Goal: Task Accomplishment & Management: Use online tool/utility

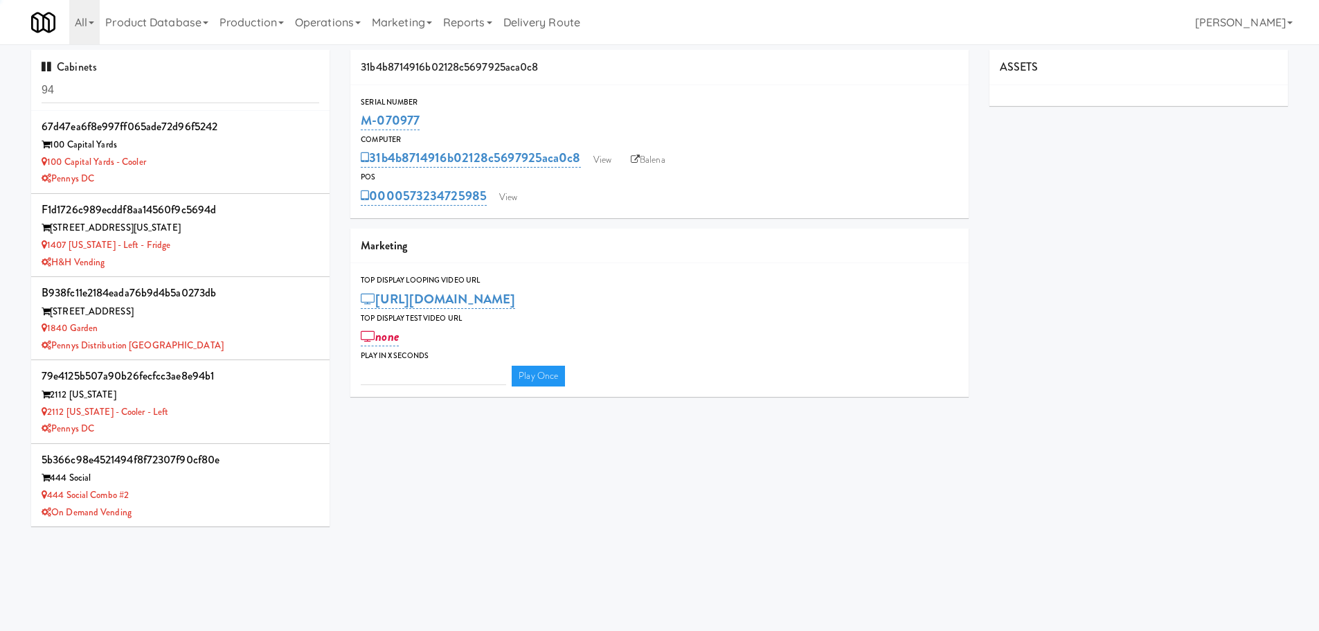
type input "3"
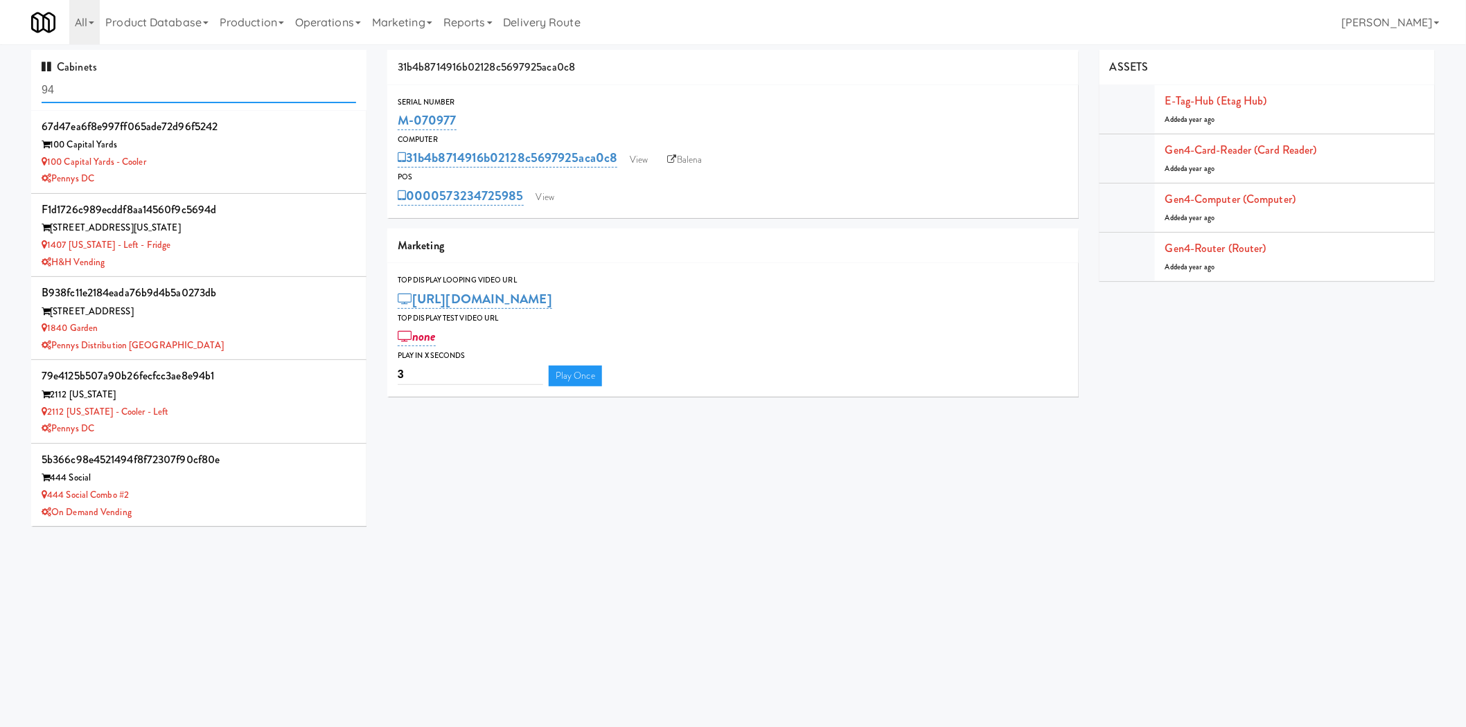
click at [189, 85] on input "94" at bounding box center [199, 91] width 314 height 26
type input "midtown"
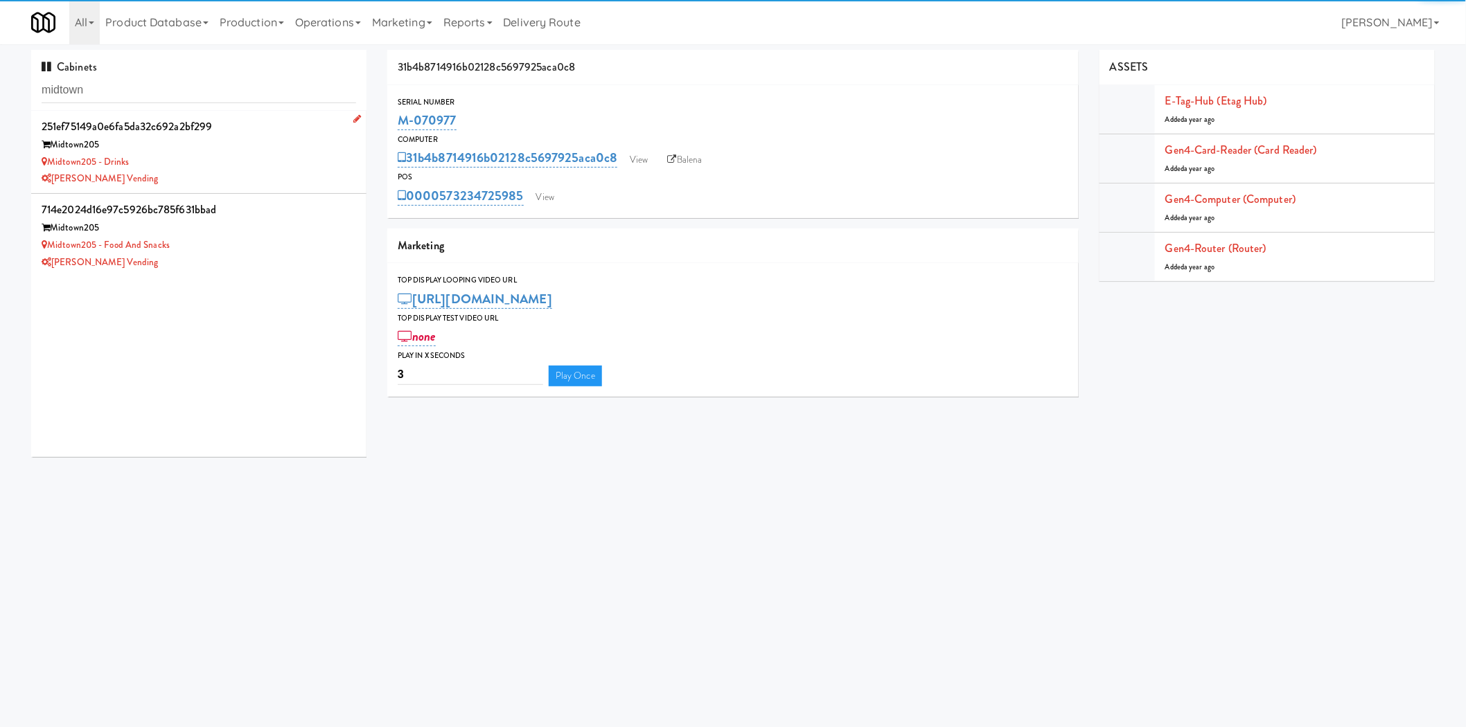
click at [240, 177] on div "[PERSON_NAME] Vending" at bounding box center [199, 178] width 314 height 17
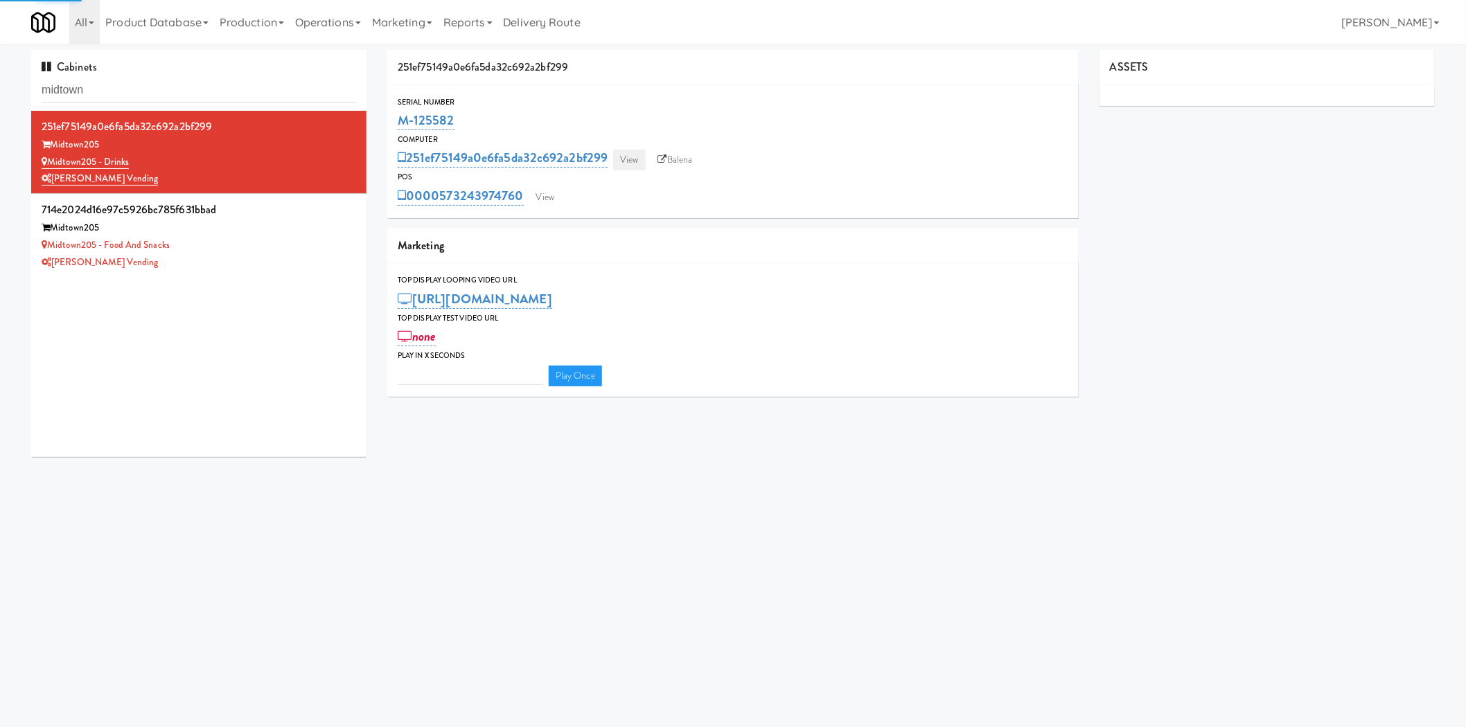
type input "3"
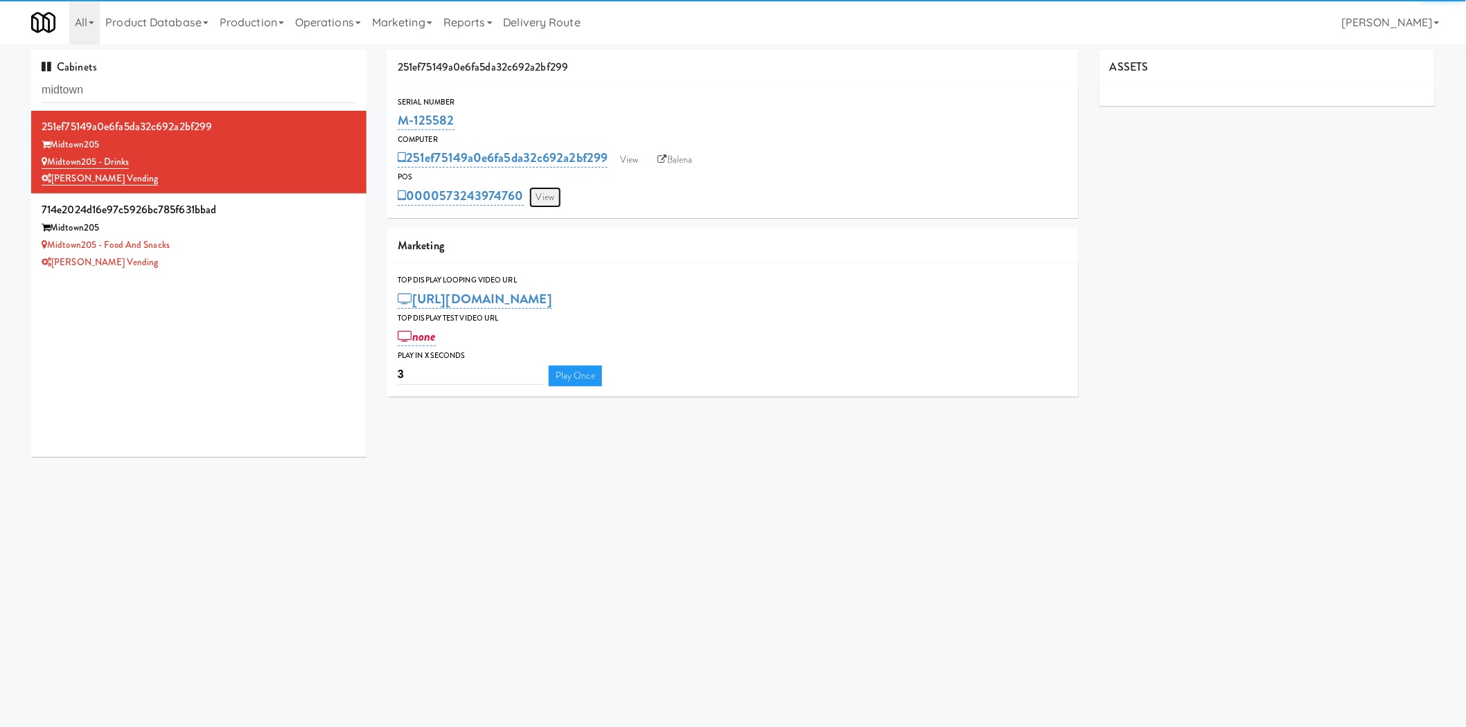
click at [554, 193] on link "View" at bounding box center [545, 197] width 32 height 21
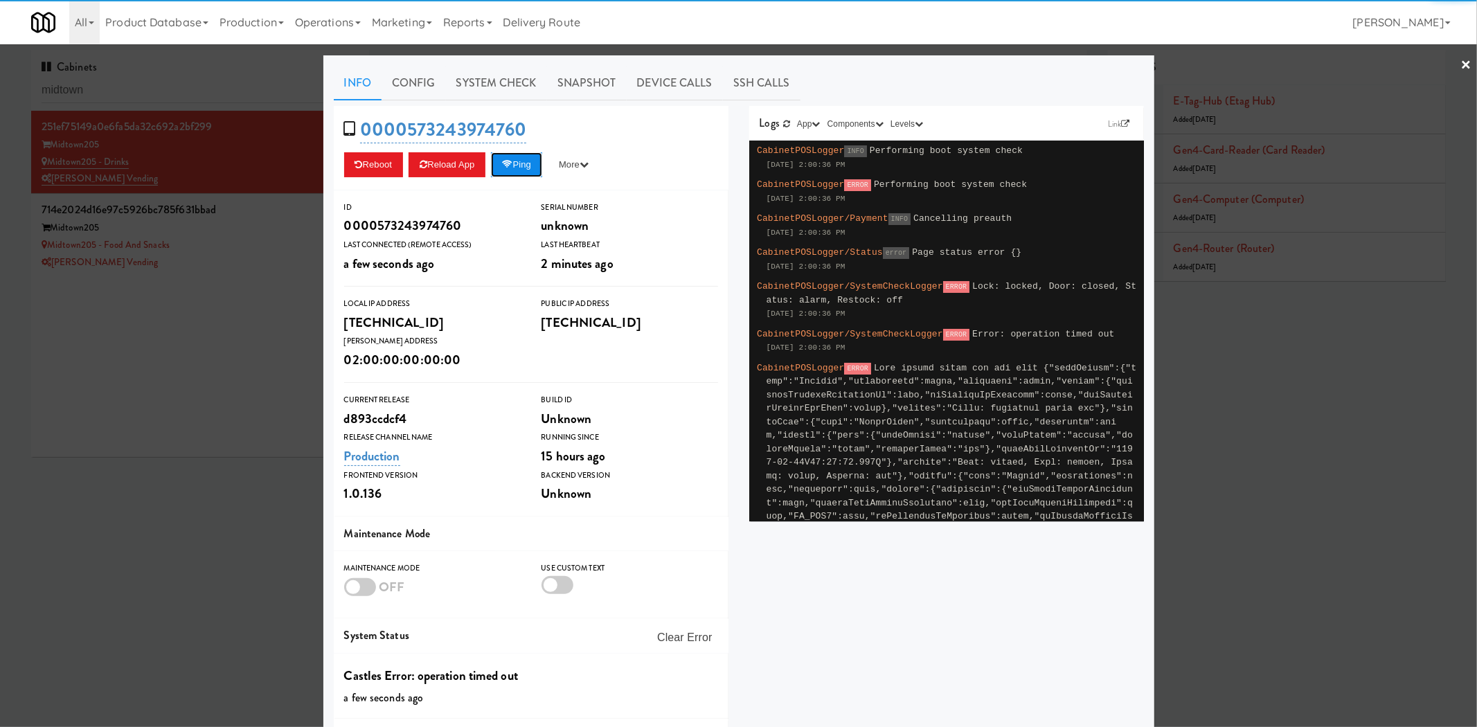
click at [527, 152] on button "Ping" at bounding box center [516, 164] width 51 height 25
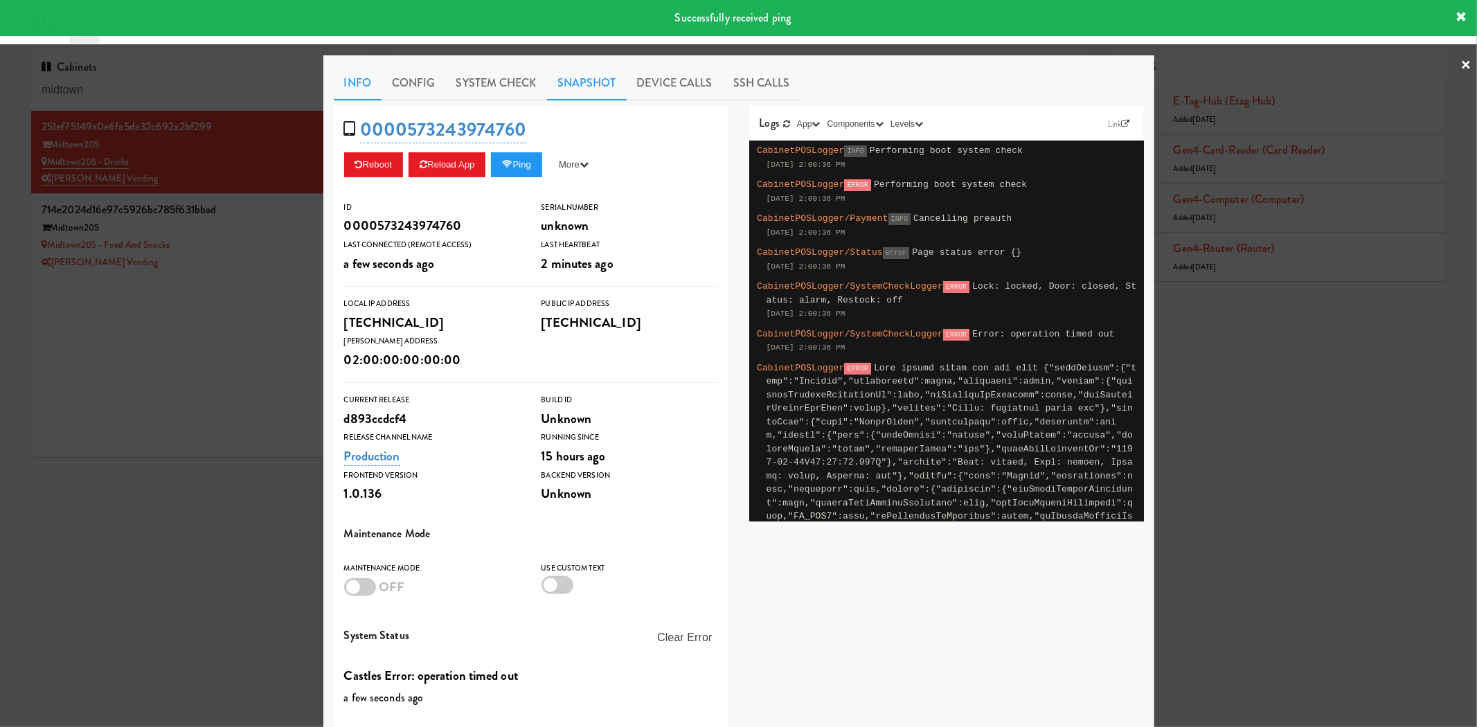
click at [577, 73] on link "Snapshot" at bounding box center [587, 83] width 80 height 35
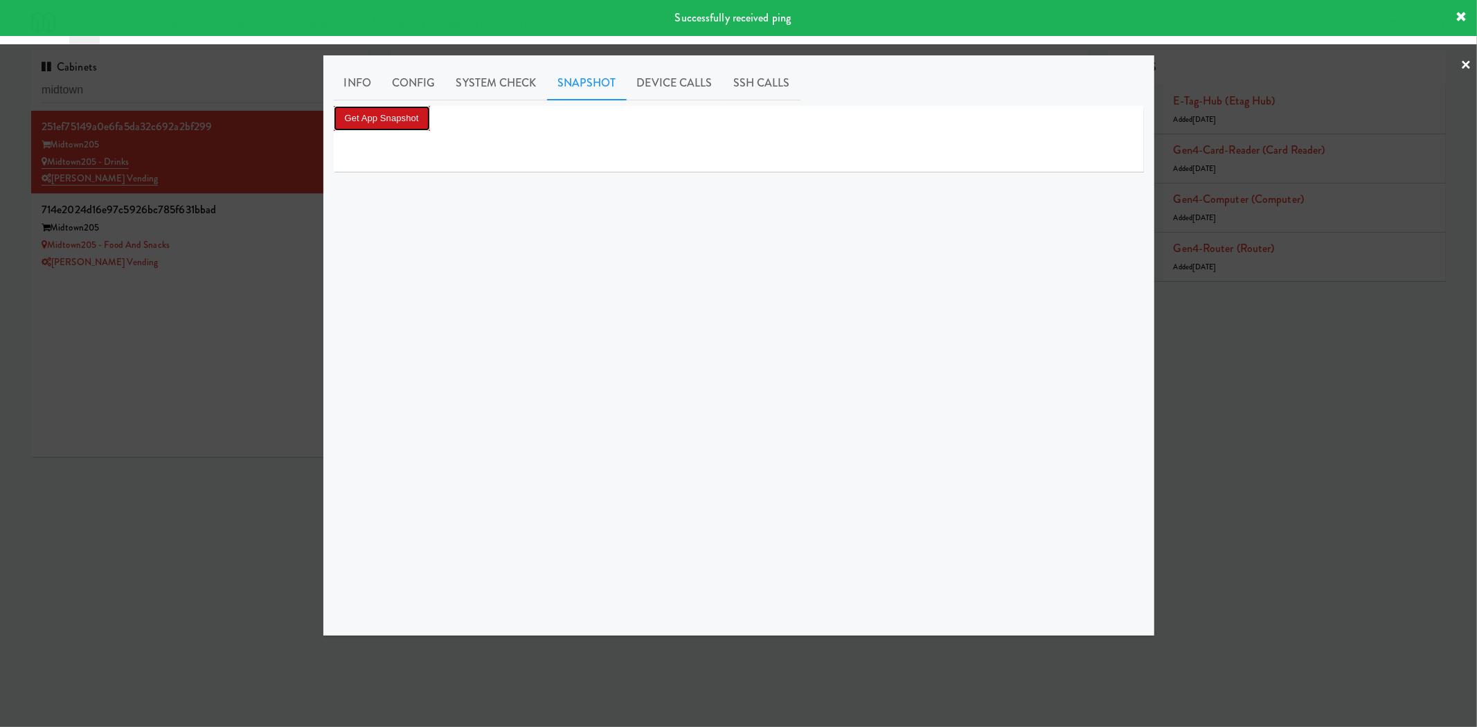
click at [384, 112] on button "Get App Snapshot" at bounding box center [382, 118] width 96 height 25
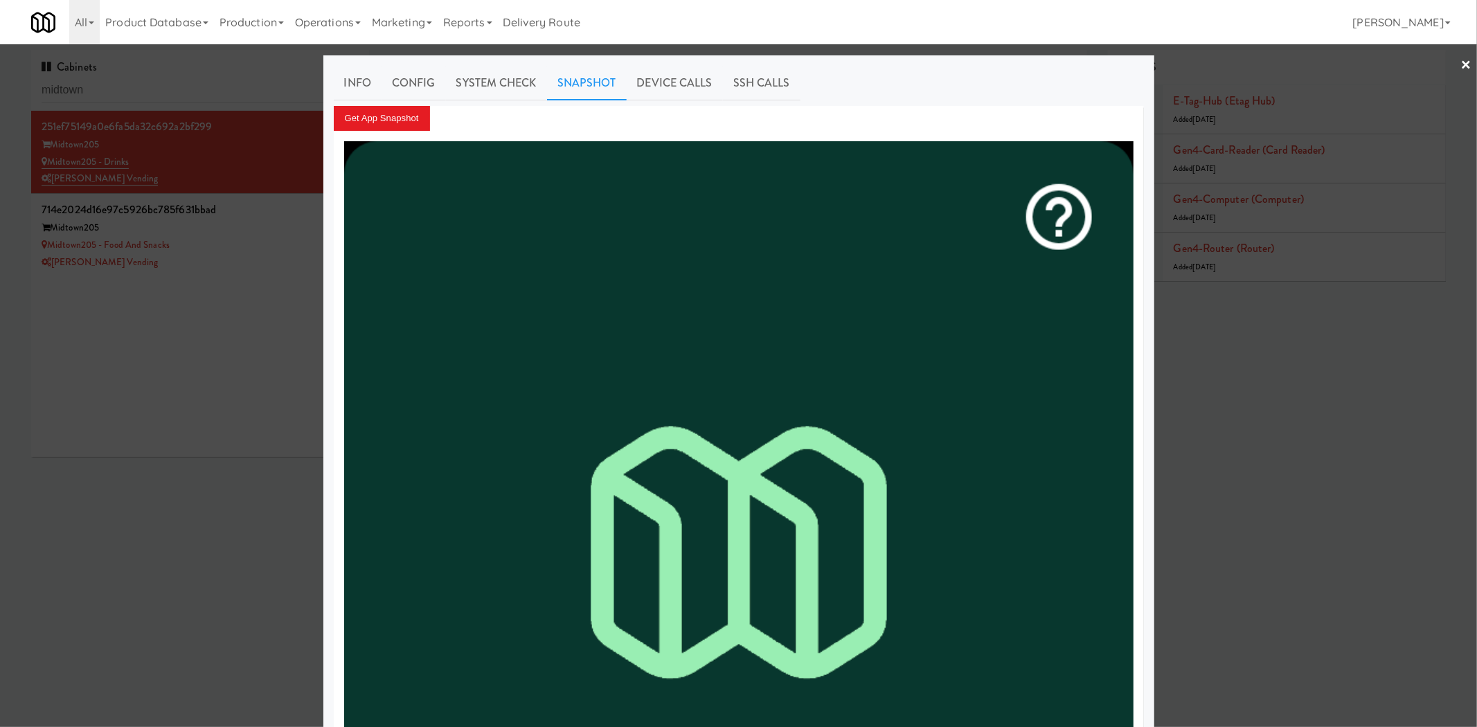
click at [278, 338] on div at bounding box center [738, 363] width 1477 height 727
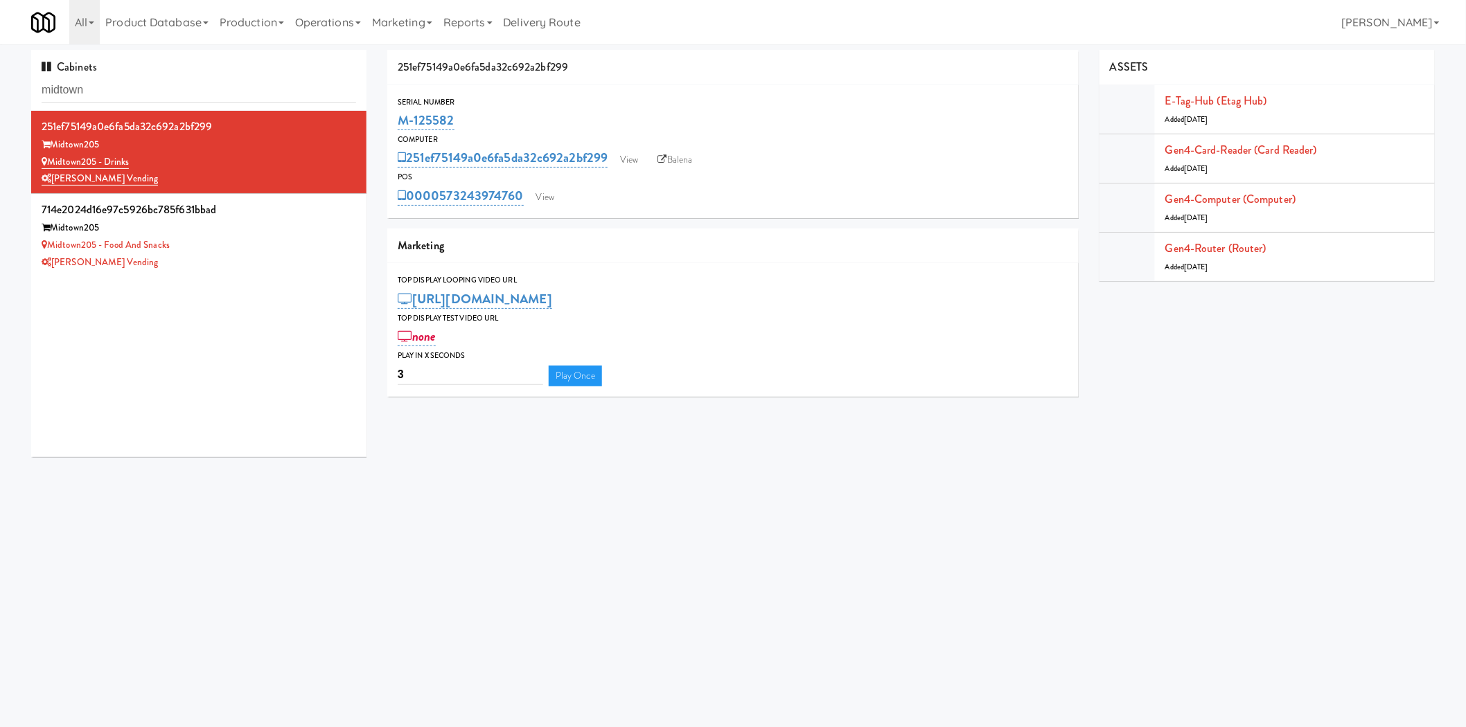
drag, startPoint x: 429, startPoint y: 177, endPoint x: 526, endPoint y: 198, distance: 99.2
click at [526, 198] on div "POS 0000573243974760 View" at bounding box center [732, 188] width 691 height 37
copy div "0000573243974760"
click at [630, 152] on link "View" at bounding box center [629, 160] width 32 height 21
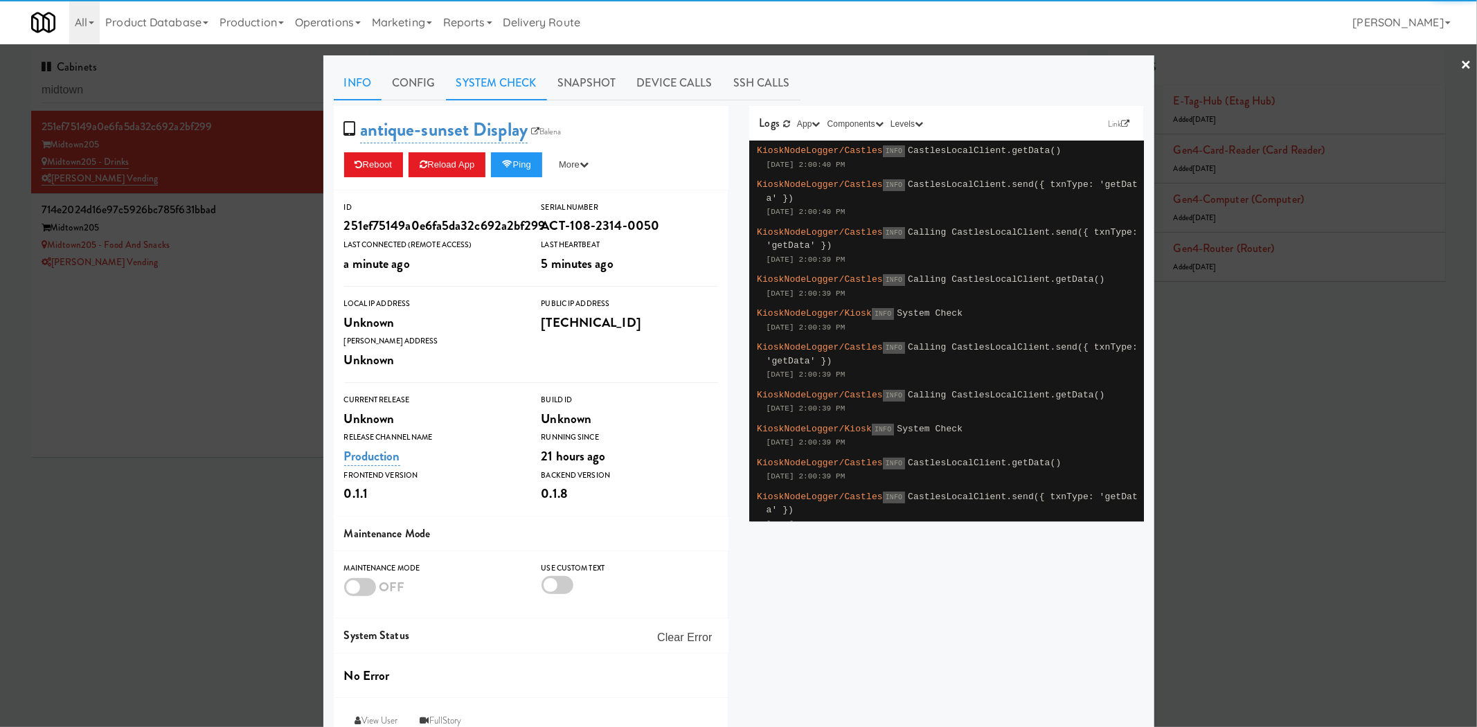
click at [476, 81] on link "System Check" at bounding box center [496, 83] width 101 height 35
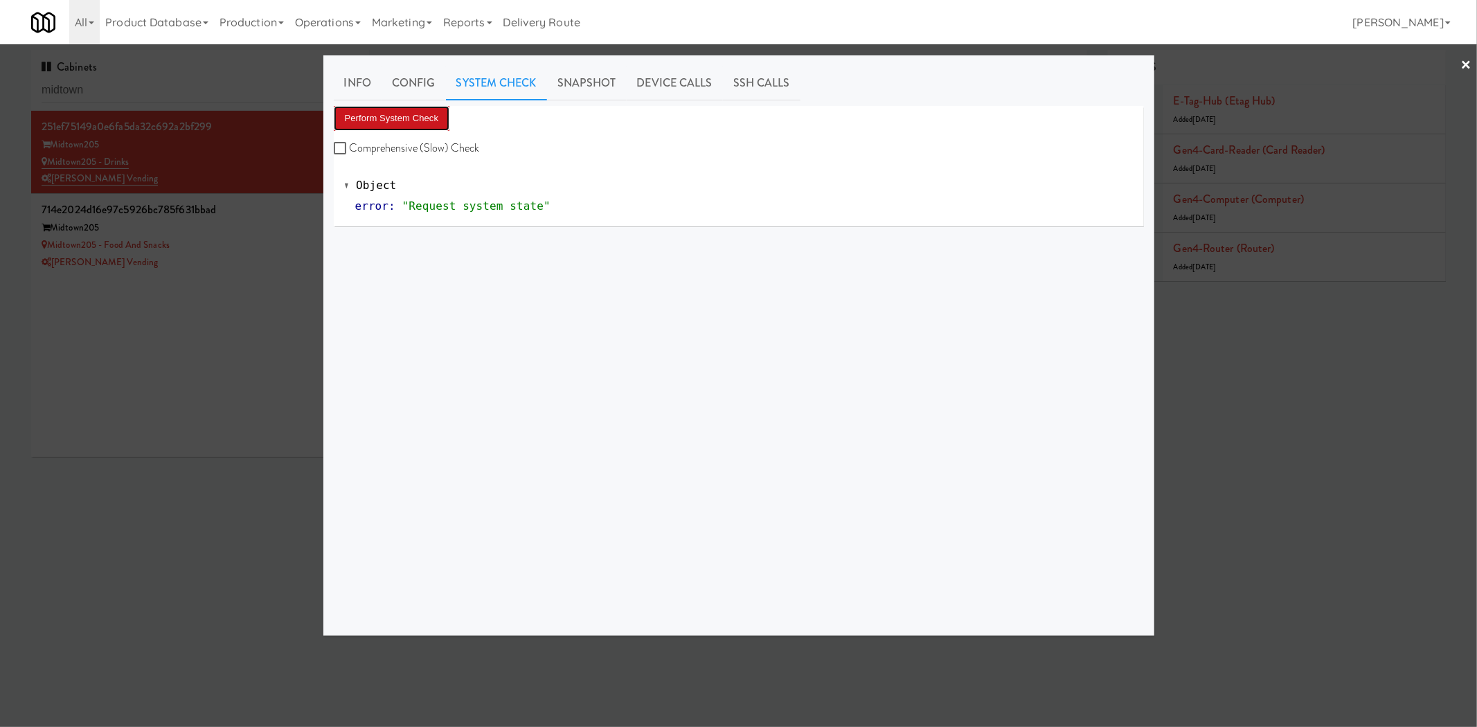
click at [409, 123] on button "Perform System Check" at bounding box center [392, 118] width 116 height 25
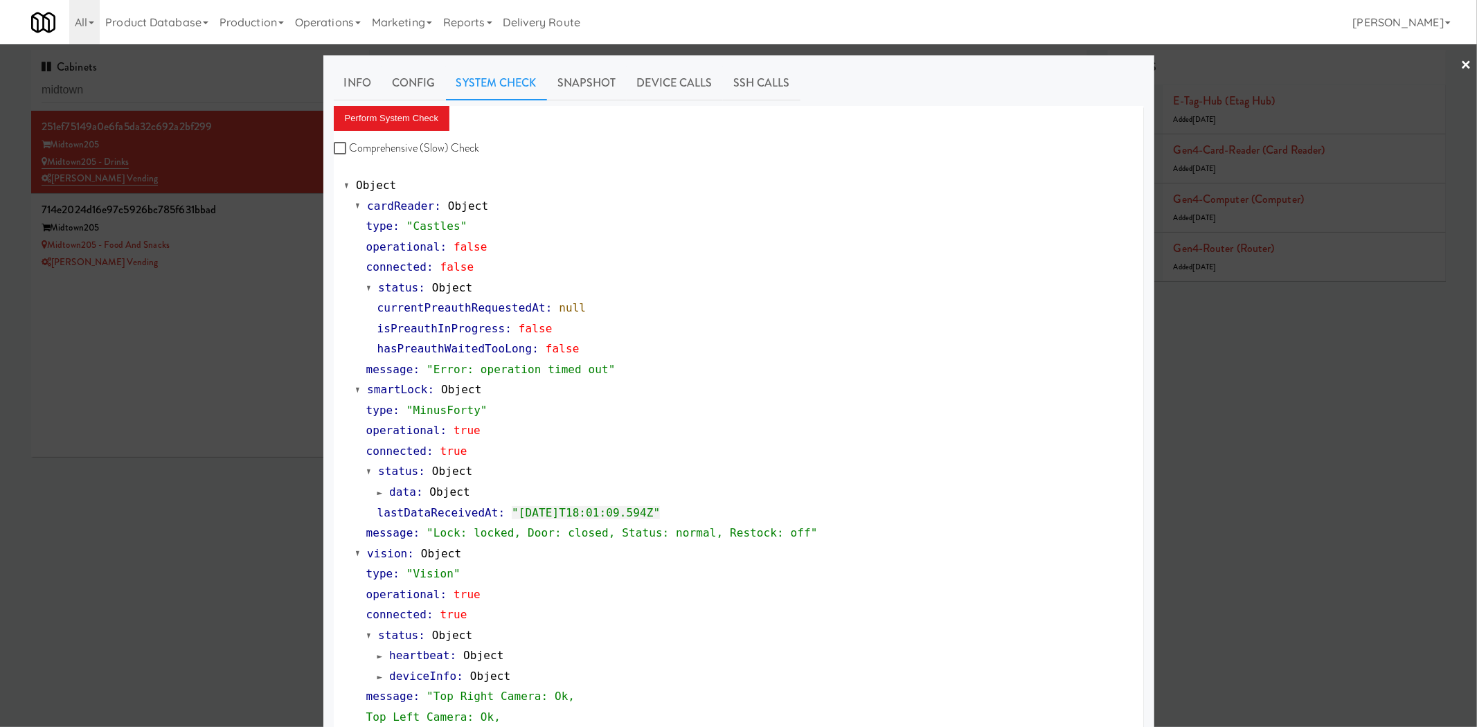
click at [254, 348] on div at bounding box center [738, 363] width 1477 height 727
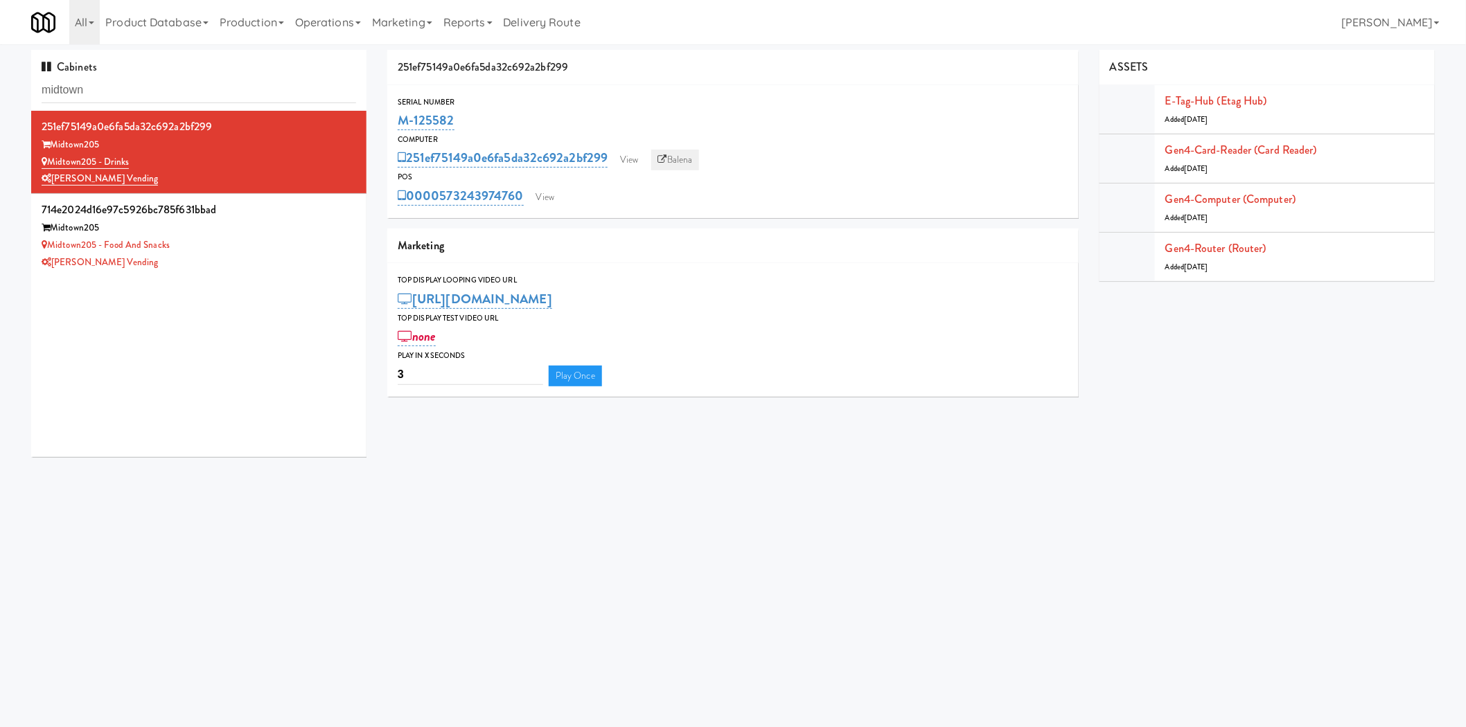
click at [691, 153] on link "Balena" at bounding box center [675, 160] width 48 height 21
click at [254, 234] on div "Midtown205" at bounding box center [199, 228] width 314 height 17
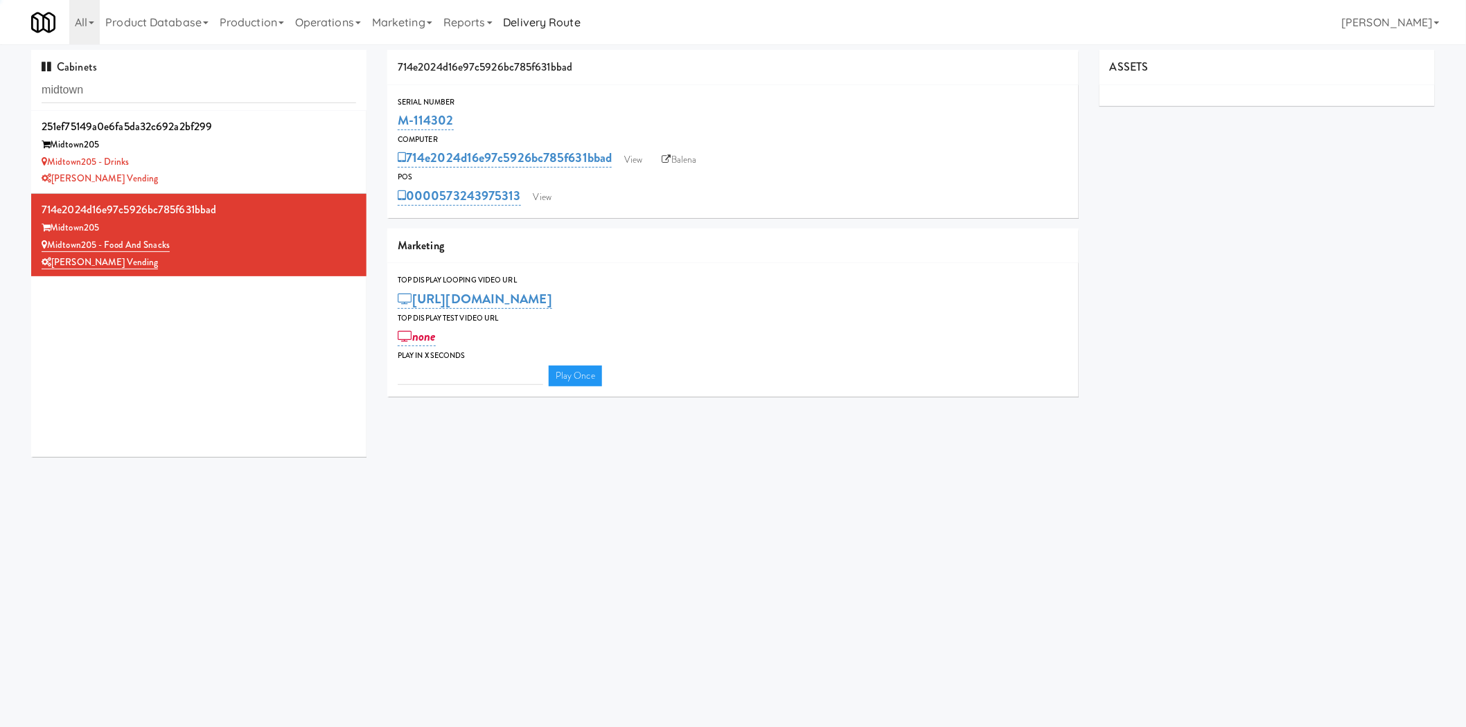
type input "3"
click at [538, 203] on link "View" at bounding box center [542, 197] width 32 height 21
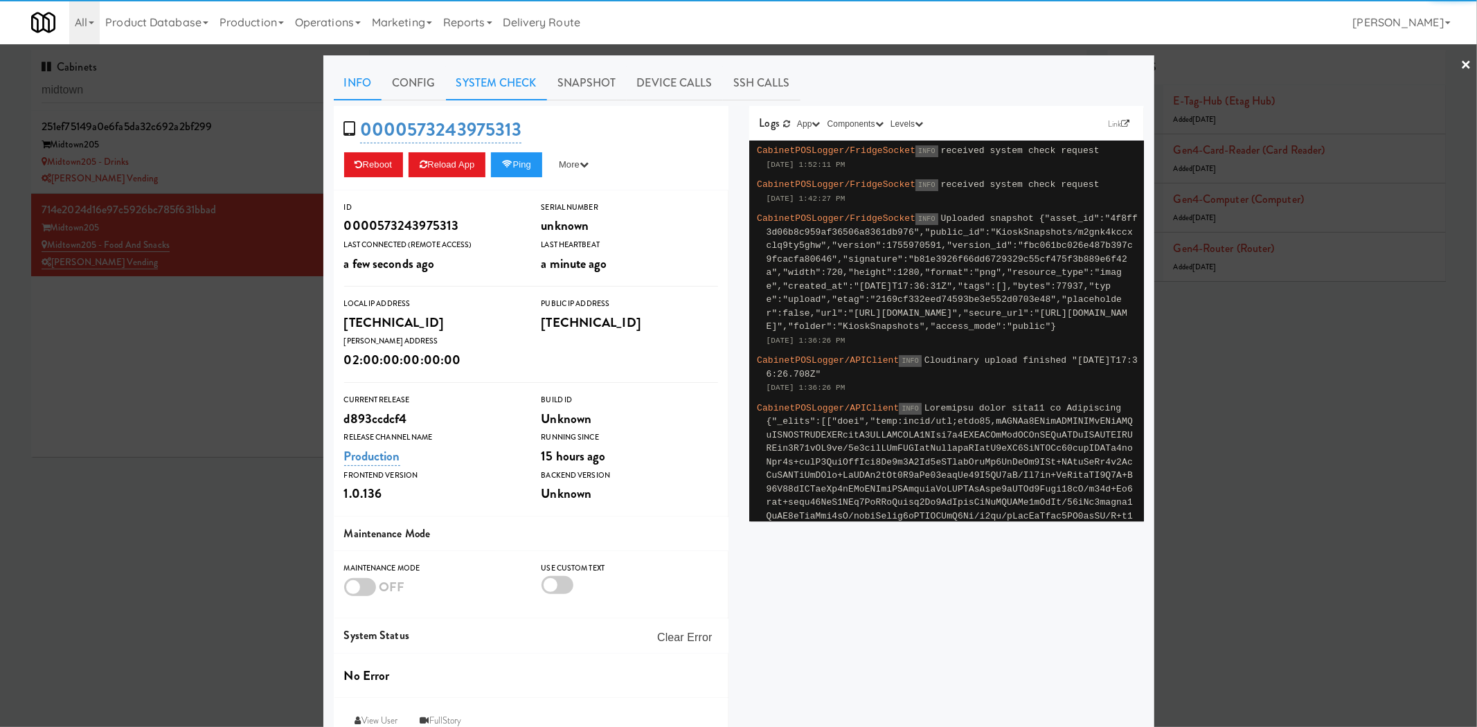
click at [499, 80] on link "System Check" at bounding box center [496, 83] width 101 height 35
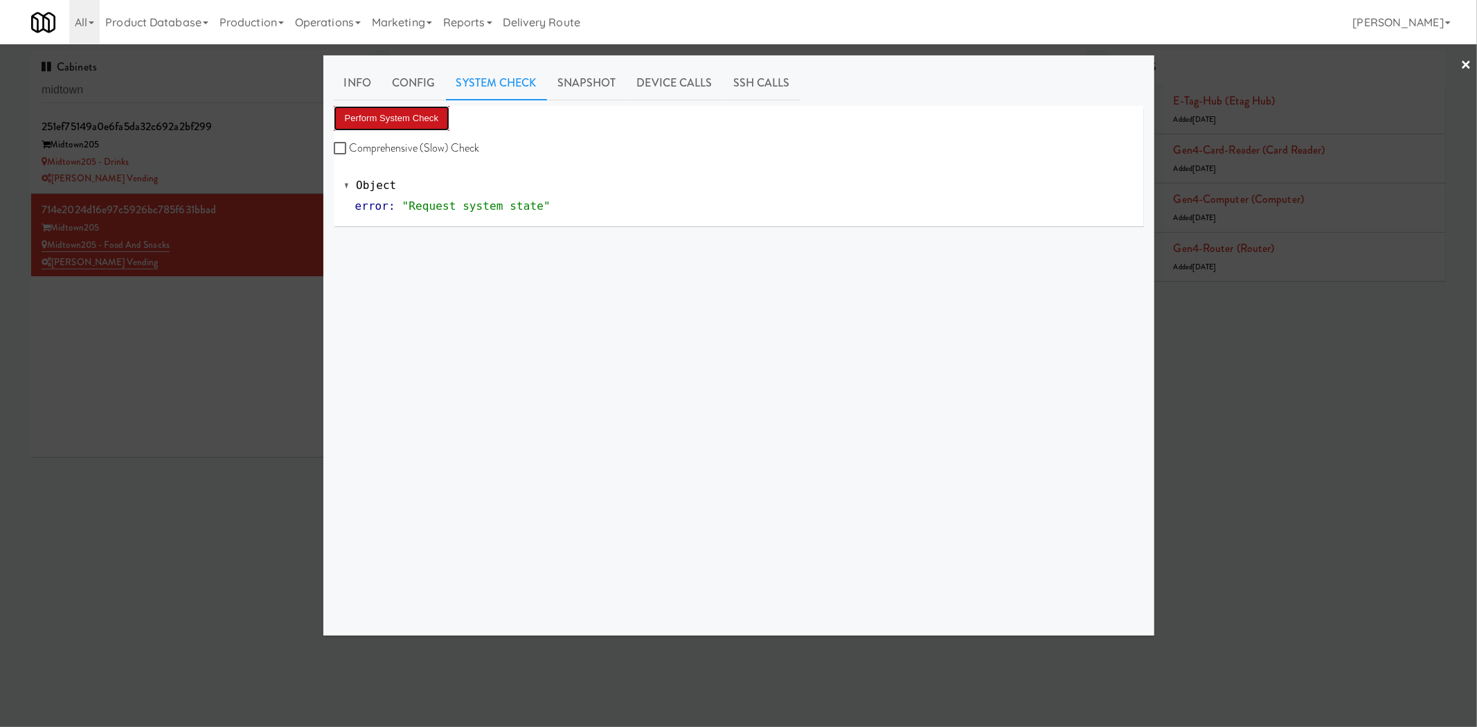
click at [403, 109] on button "Perform System Check" at bounding box center [392, 118] width 116 height 25
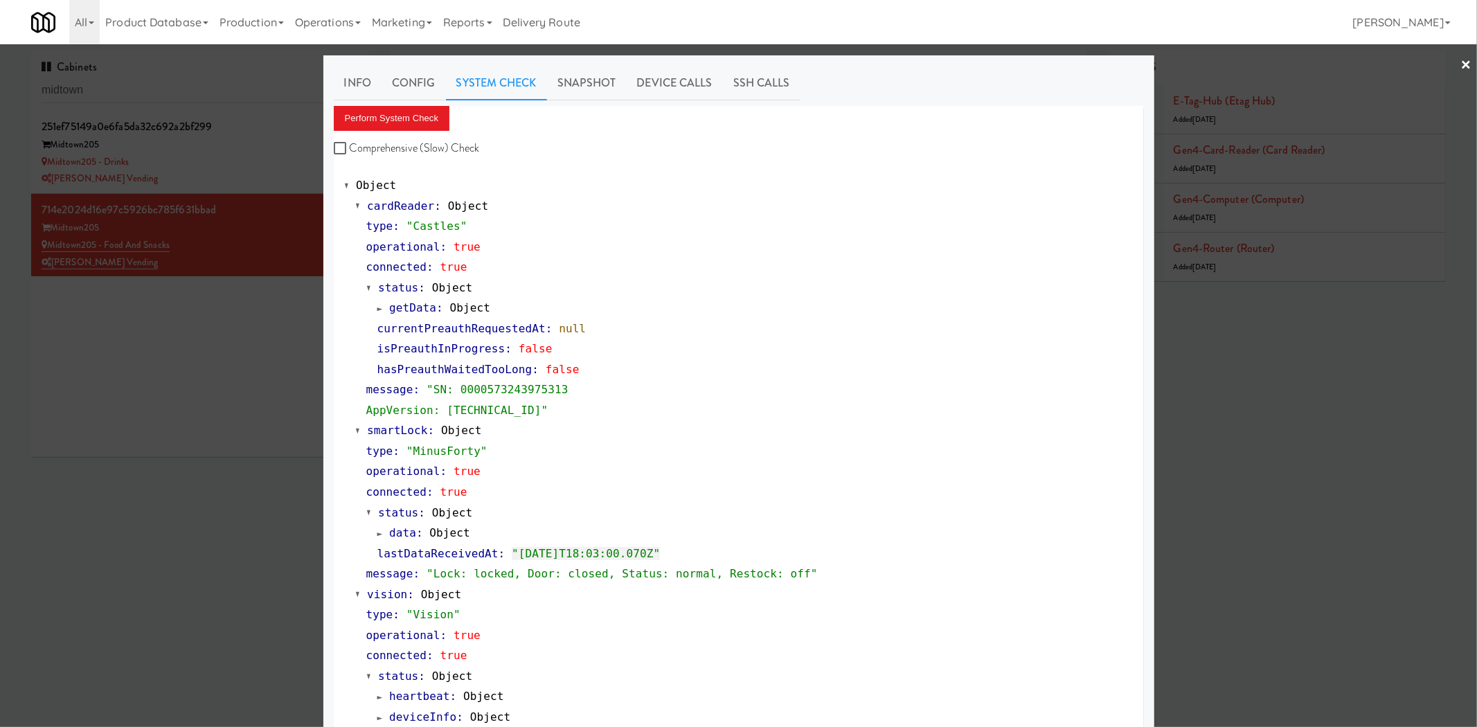
scroll to position [348, 0]
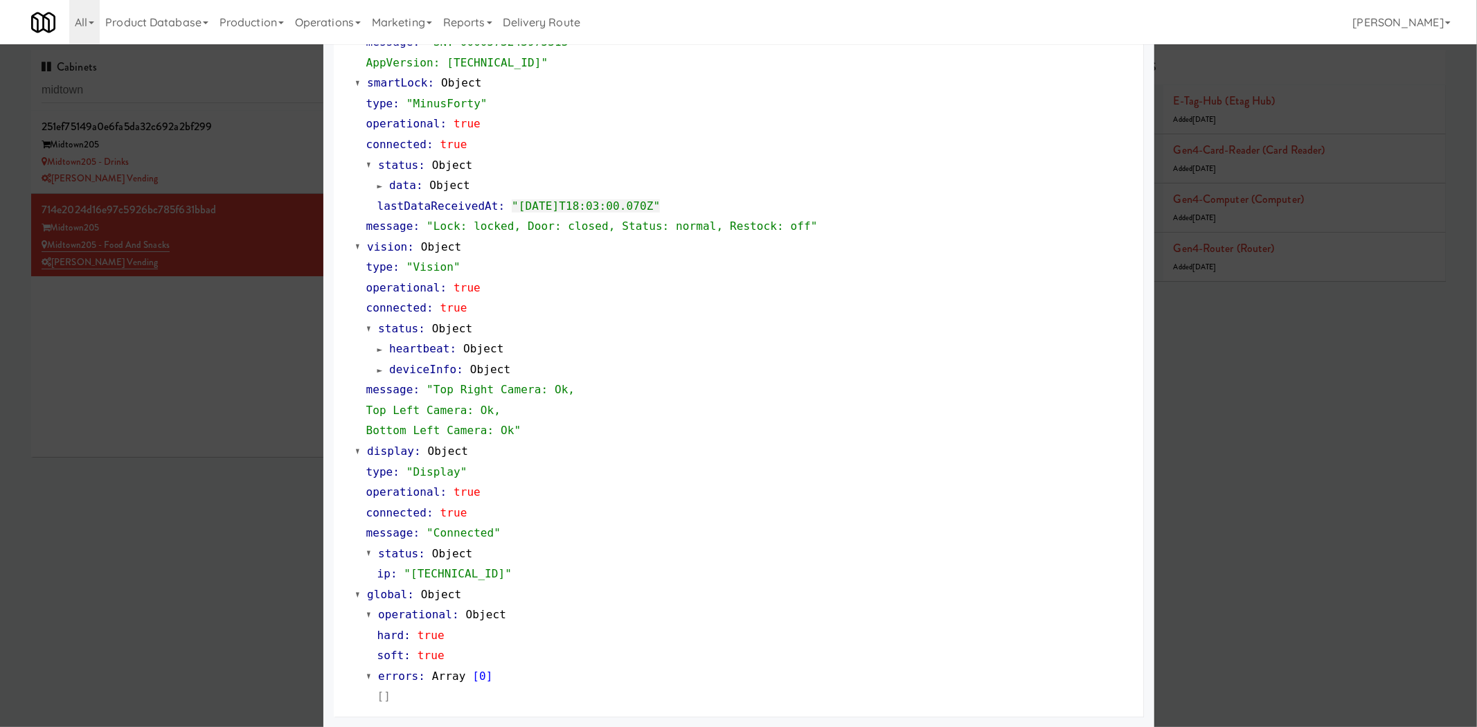
click at [205, 339] on div at bounding box center [738, 363] width 1477 height 727
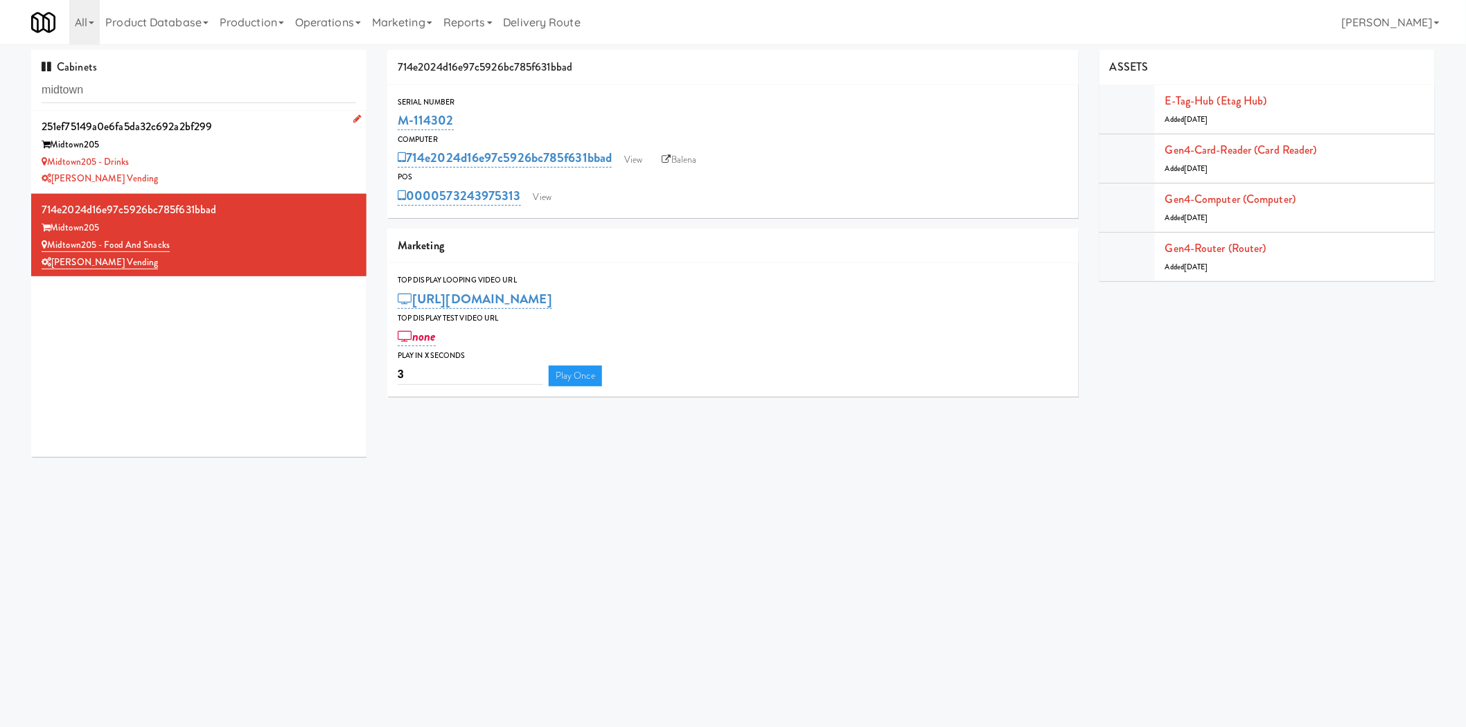
click at [236, 152] on div "Midtown205" at bounding box center [199, 144] width 314 height 17
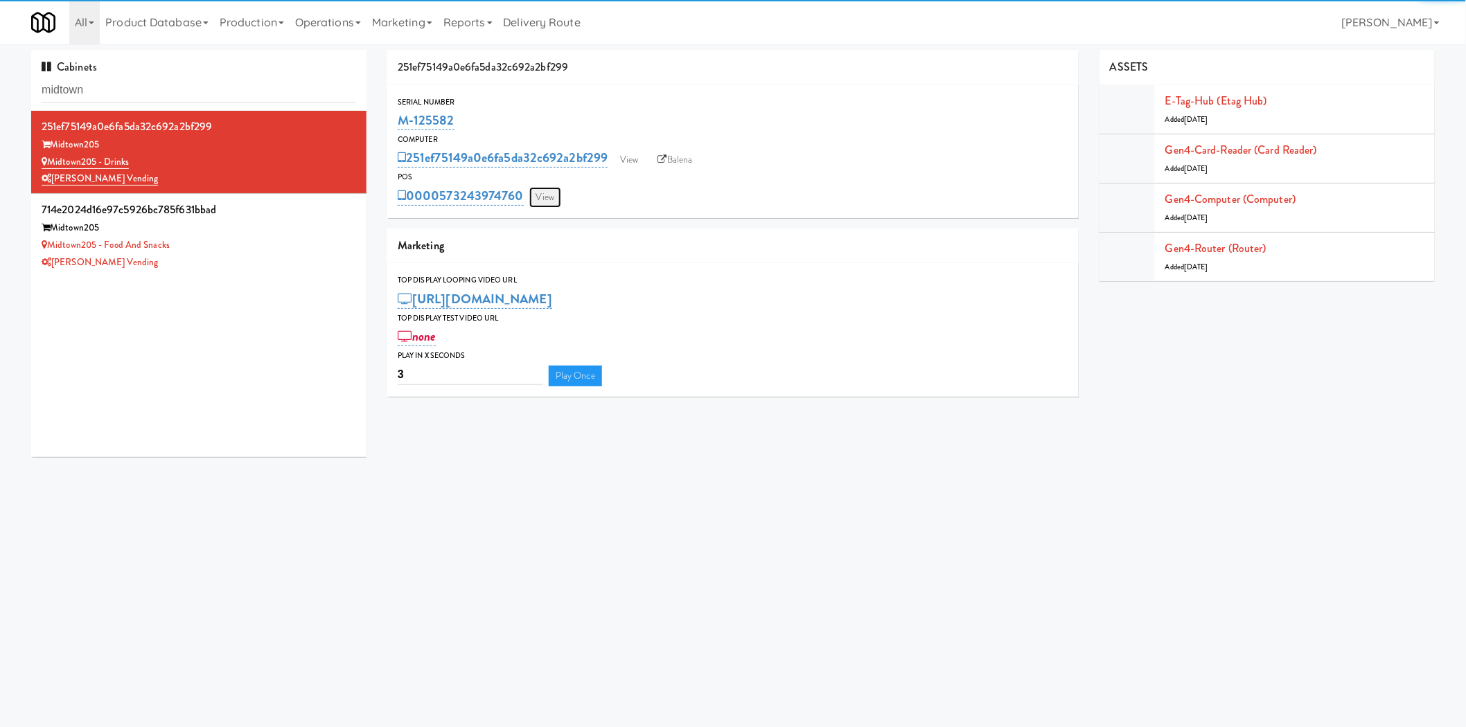
click at [558, 198] on link "View" at bounding box center [545, 197] width 32 height 21
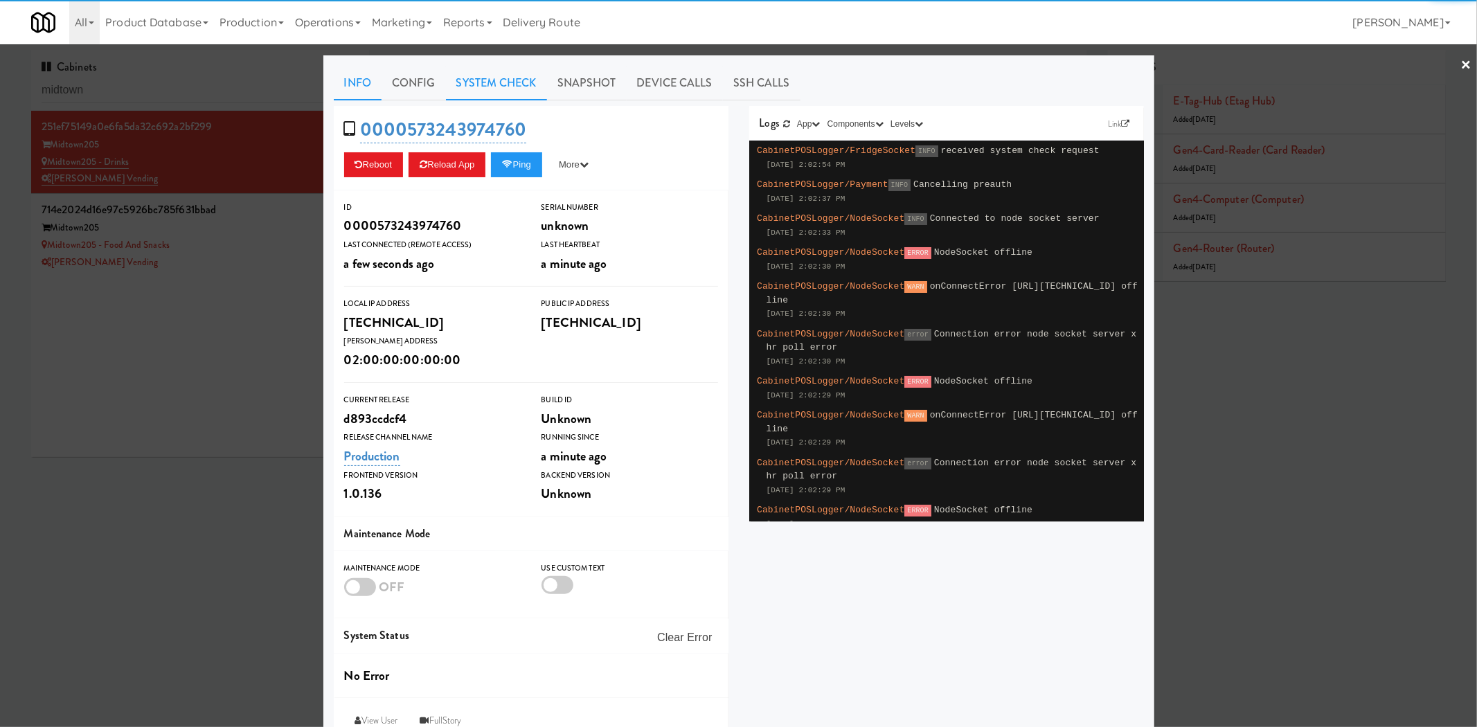
click at [491, 80] on link "System Check" at bounding box center [496, 83] width 101 height 35
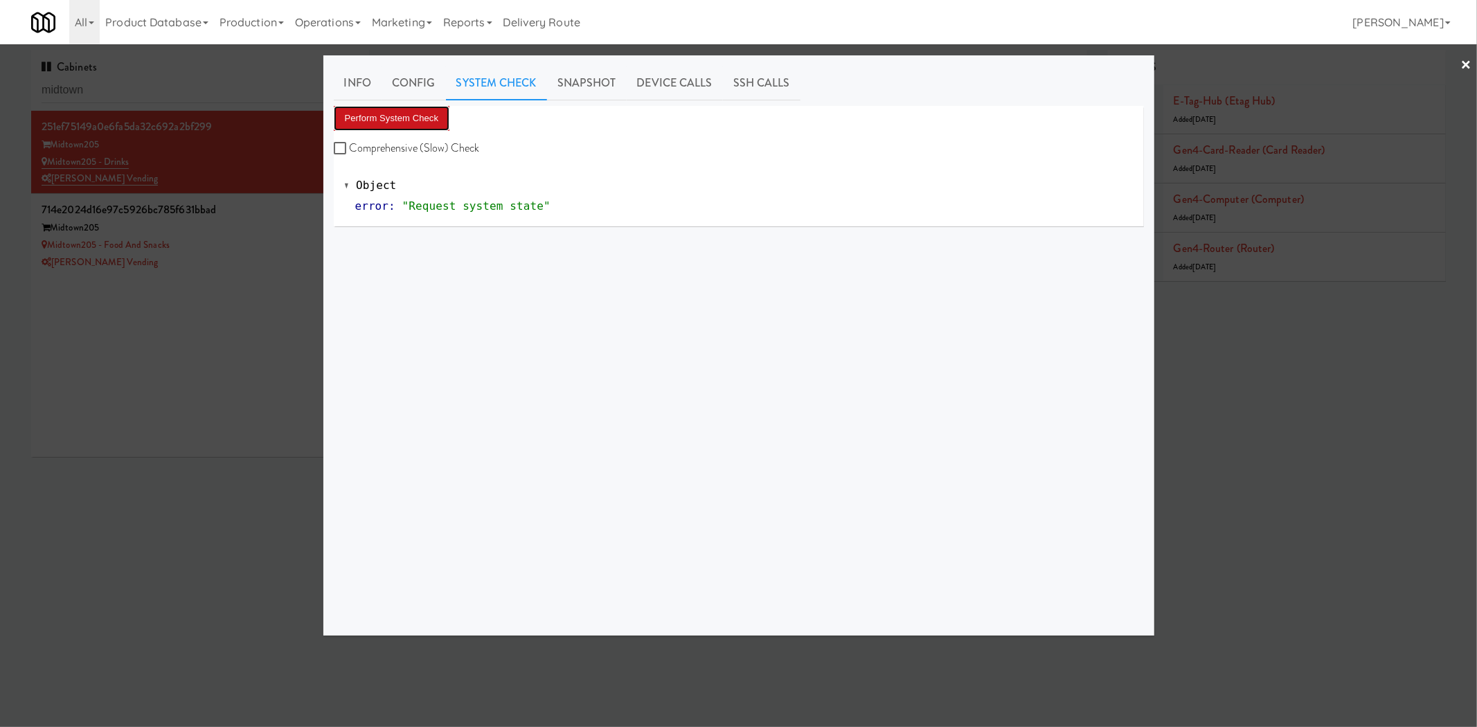
click at [417, 116] on button "Perform System Check" at bounding box center [392, 118] width 116 height 25
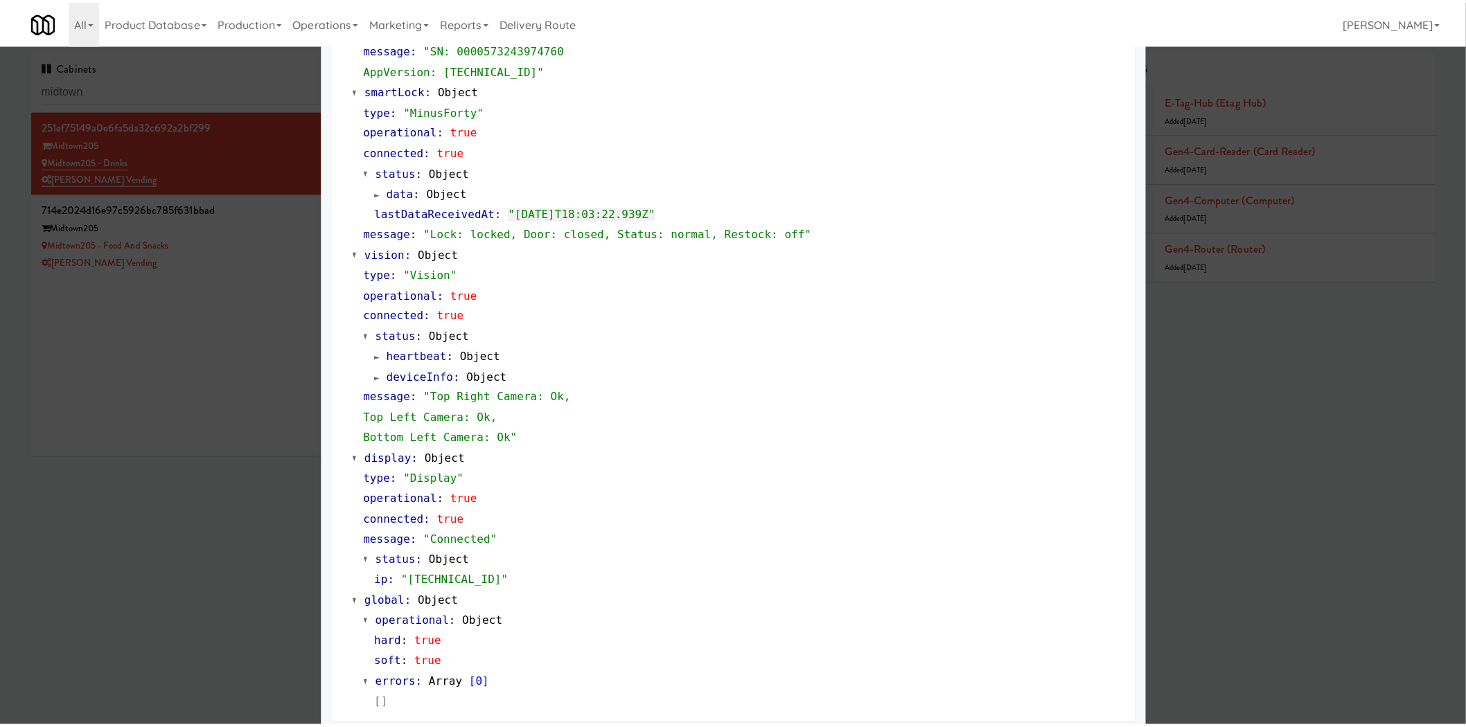
scroll to position [348, 0]
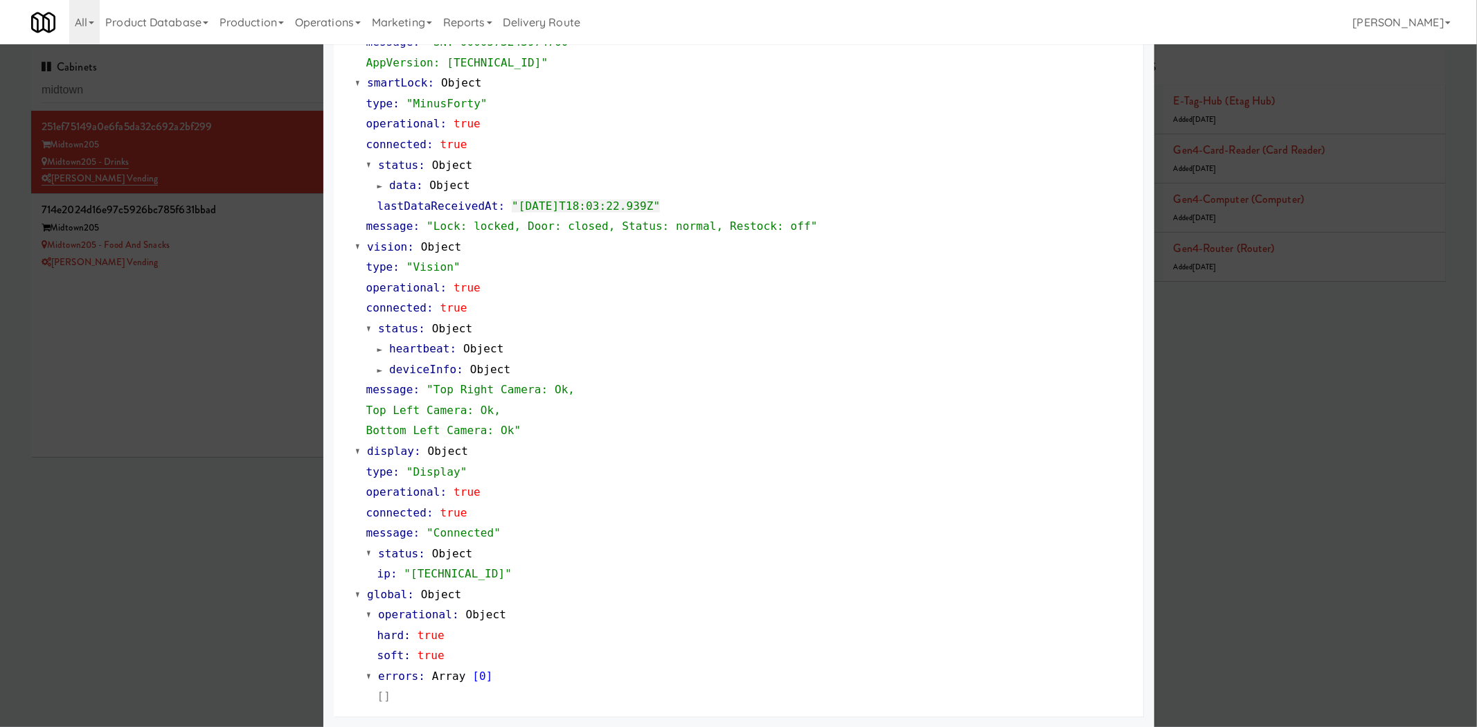
click at [255, 419] on div at bounding box center [738, 363] width 1477 height 727
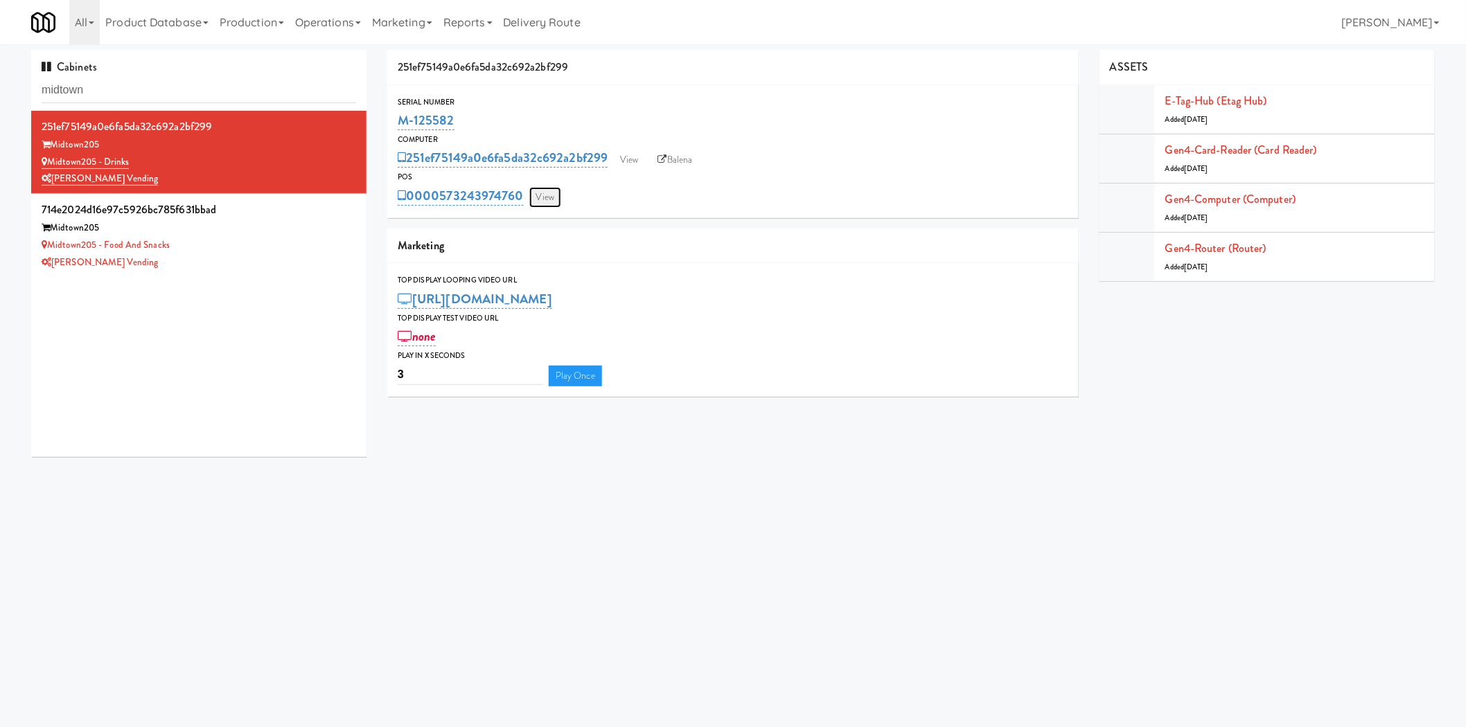
click at [552, 195] on link "View" at bounding box center [545, 197] width 32 height 21
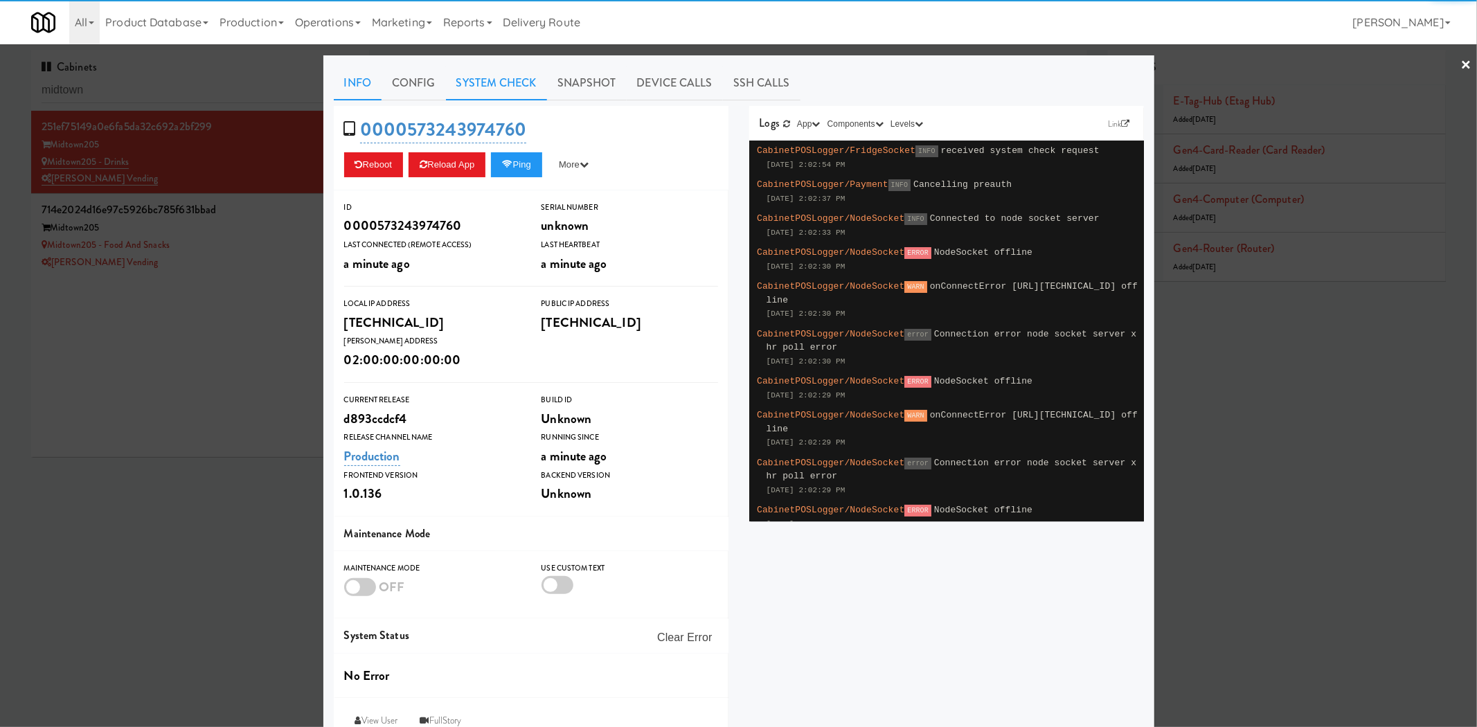
click at [483, 82] on link "System Check" at bounding box center [496, 83] width 101 height 35
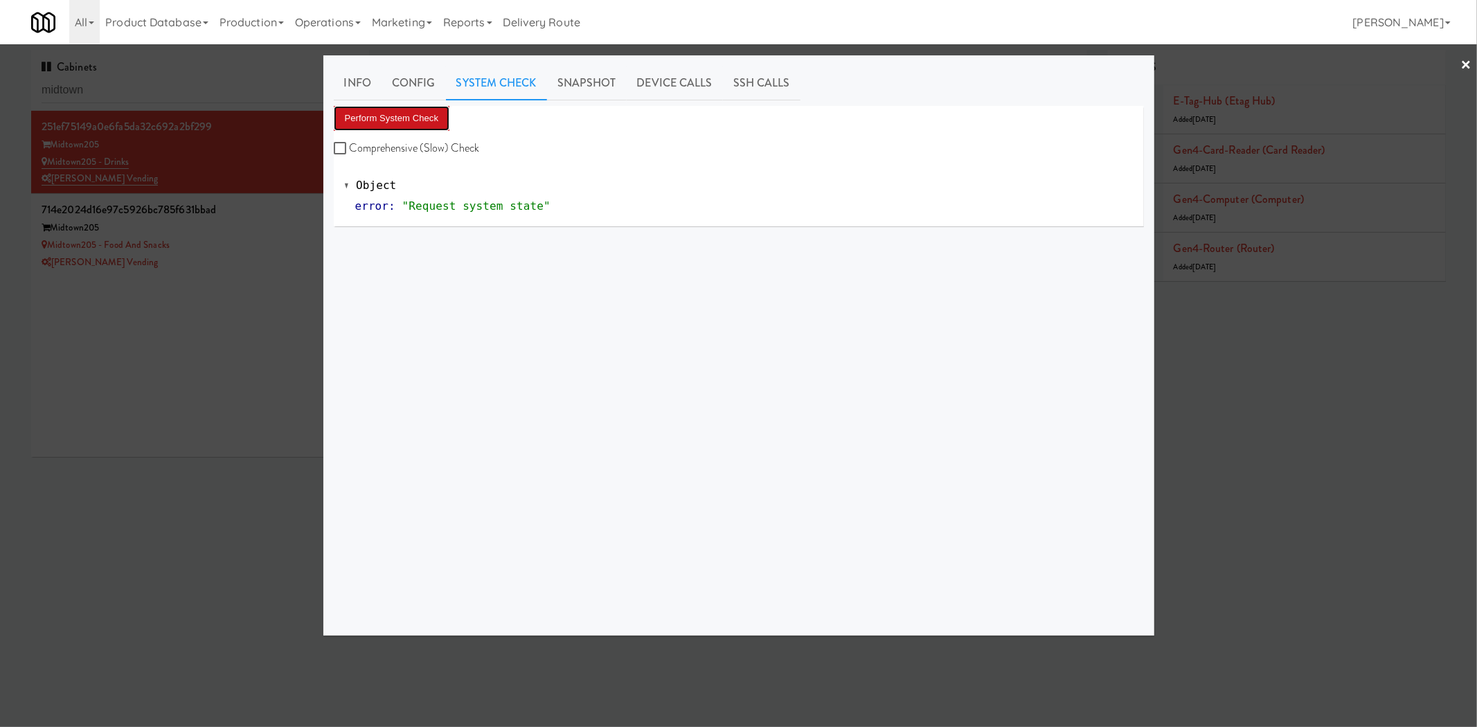
click at [403, 107] on button "Perform System Check" at bounding box center [392, 118] width 116 height 25
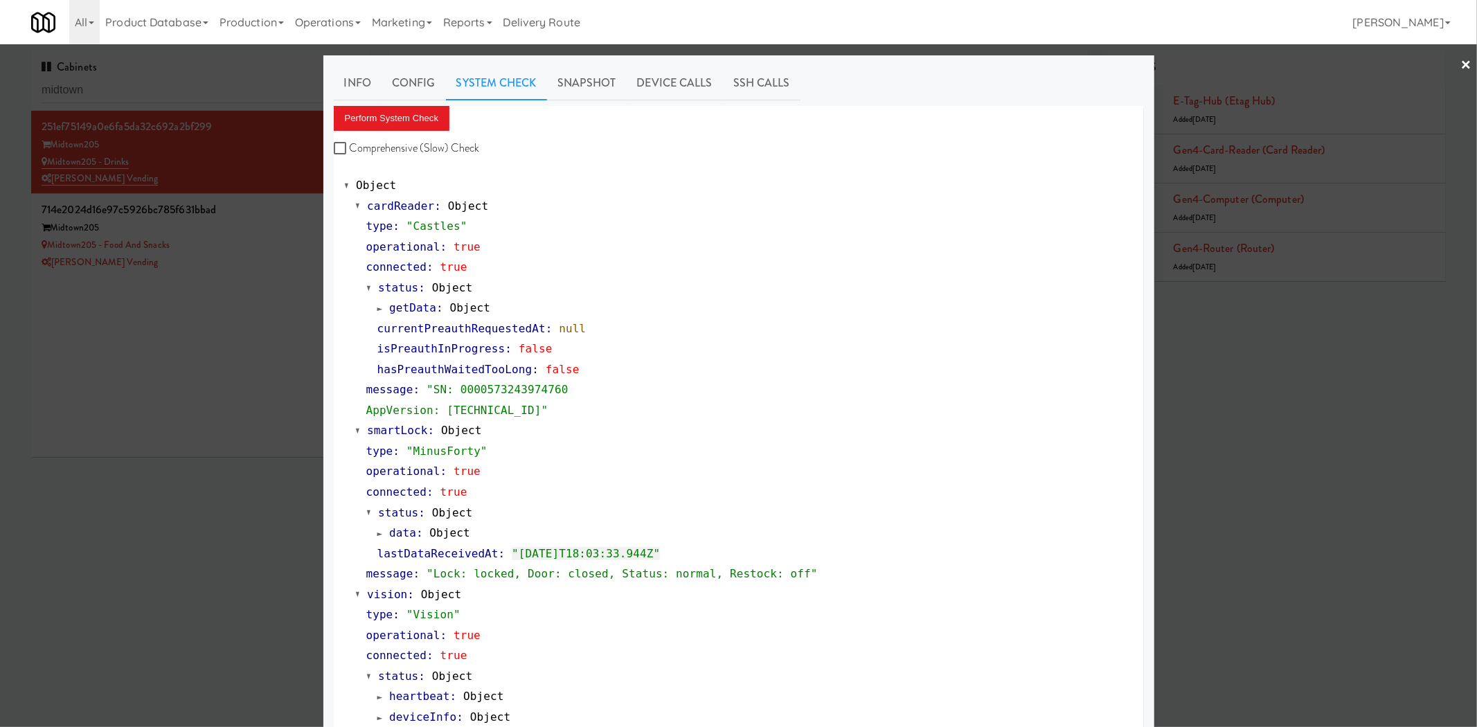
click at [208, 544] on div at bounding box center [738, 363] width 1477 height 727
